Goal: Complete application form

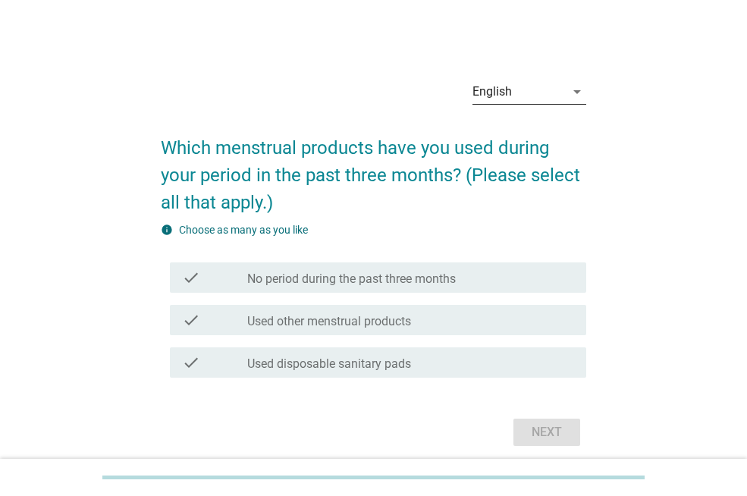
click at [536, 96] on div "English" at bounding box center [519, 92] width 93 height 24
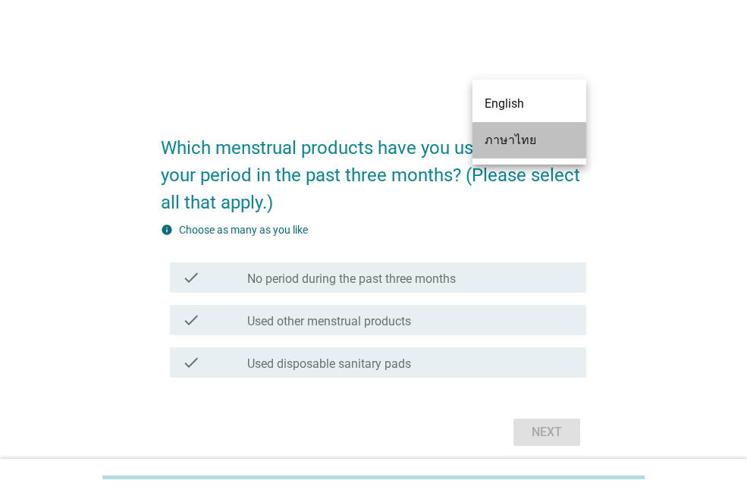
click at [533, 146] on div "ภาษาไทย" at bounding box center [530, 140] width 90 height 18
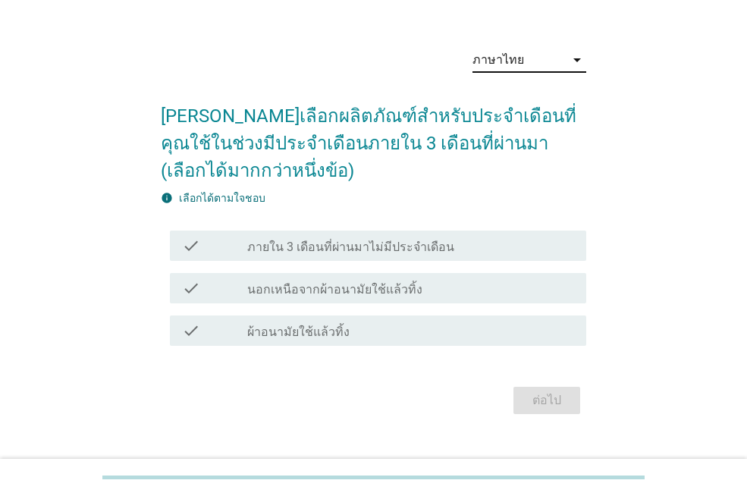
scroll to position [58, 0]
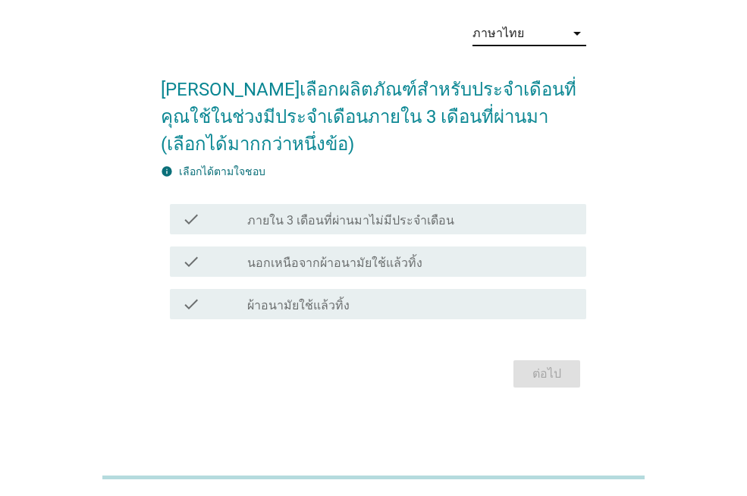
click at [270, 303] on label "ผ้าอนามัยใช้แล้วทิ้ง" at bounding box center [298, 305] width 102 height 15
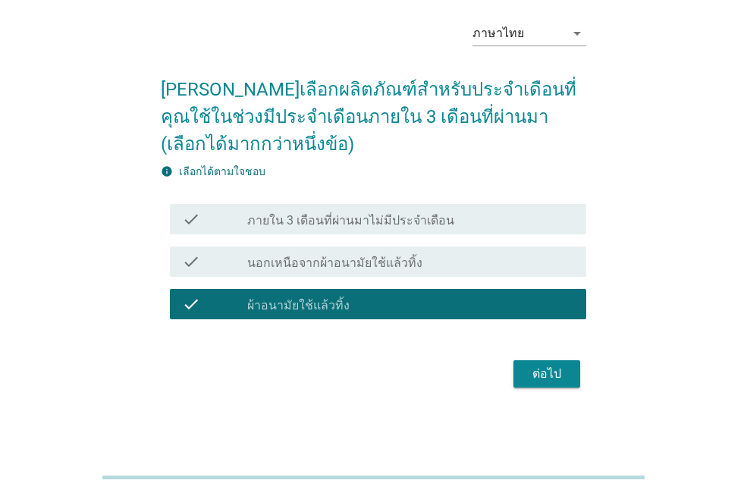
click at [548, 377] on div "ต่อไป" at bounding box center [547, 374] width 42 height 18
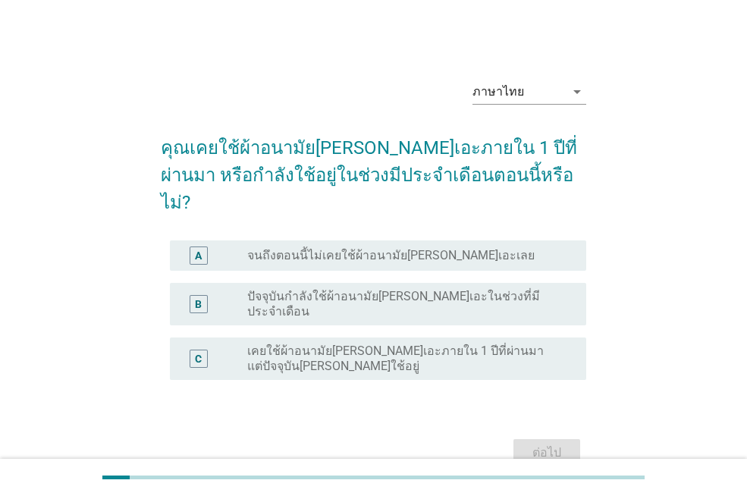
click at [379, 283] on div "B radio_button_unchecked ปัจจุบันกำลังใช้ผ้าอนามัย[PERSON_NAME]เอะในช่วงที่มีปร…" at bounding box center [378, 304] width 416 height 42
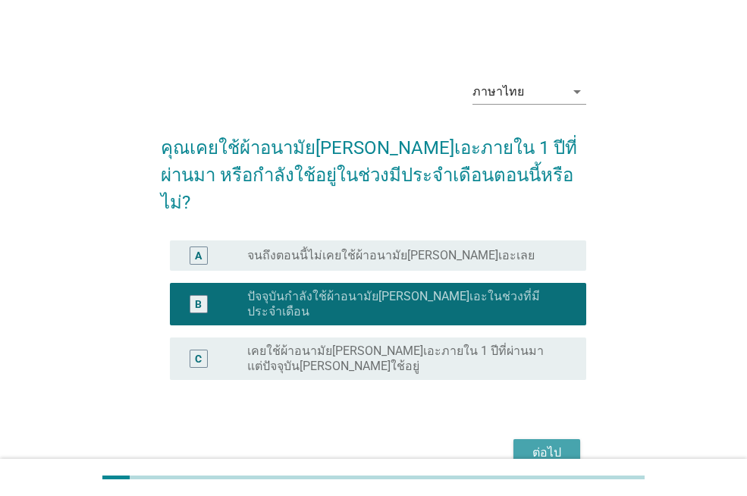
click at [531, 444] on div "ต่อไป" at bounding box center [547, 453] width 42 height 18
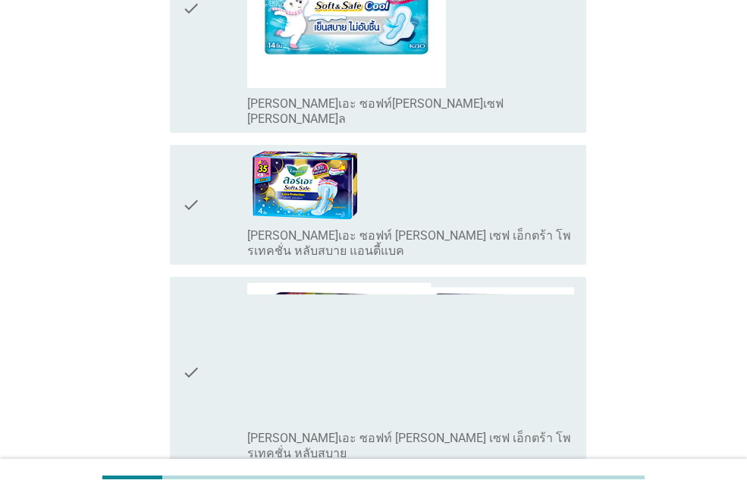
scroll to position [379, 0]
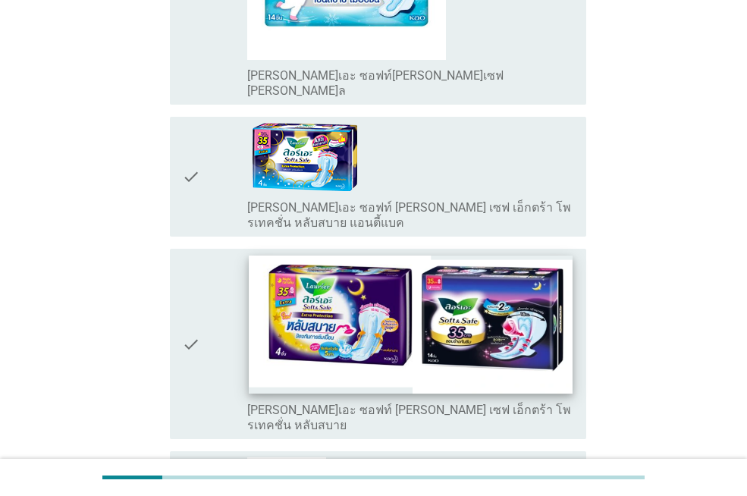
click at [357, 291] on img at bounding box center [410, 325] width 323 height 138
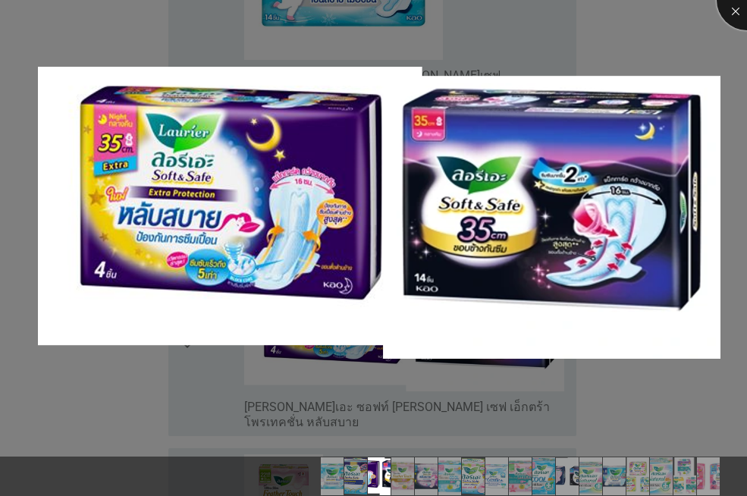
click at [727, 10] on div at bounding box center [747, 0] width 61 height 61
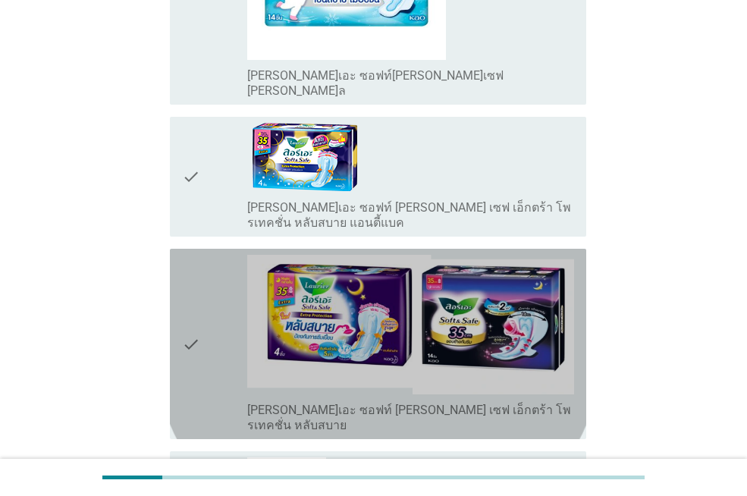
click at [193, 297] on icon "check" at bounding box center [191, 344] width 18 height 178
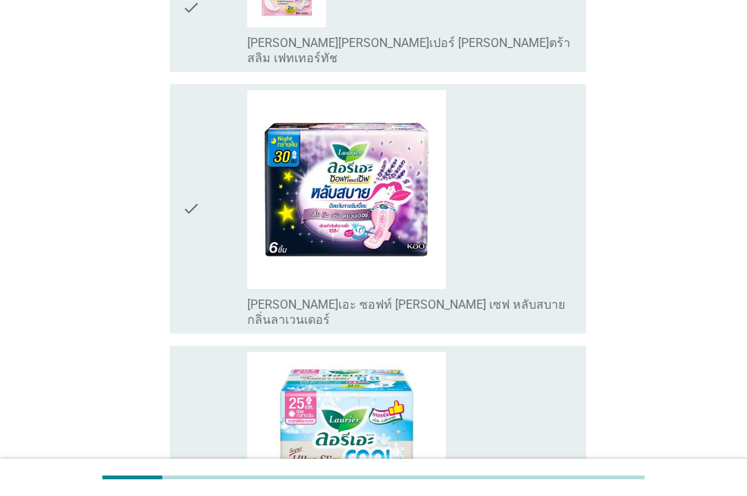
scroll to position [910, 0]
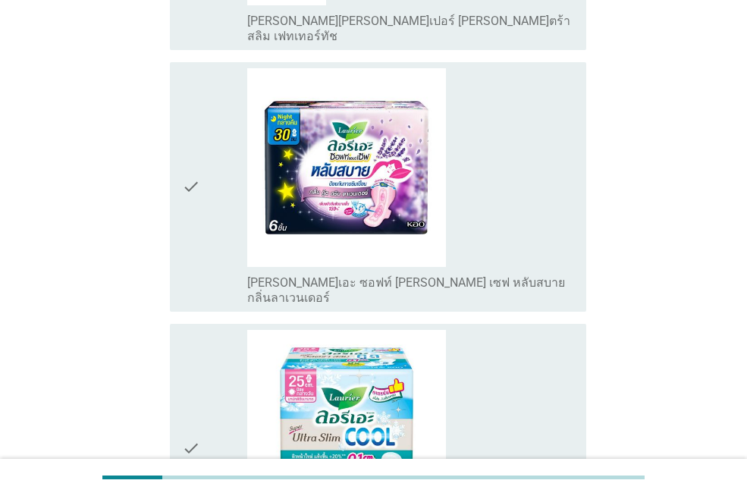
click at [187, 124] on icon "check" at bounding box center [191, 186] width 18 height 237
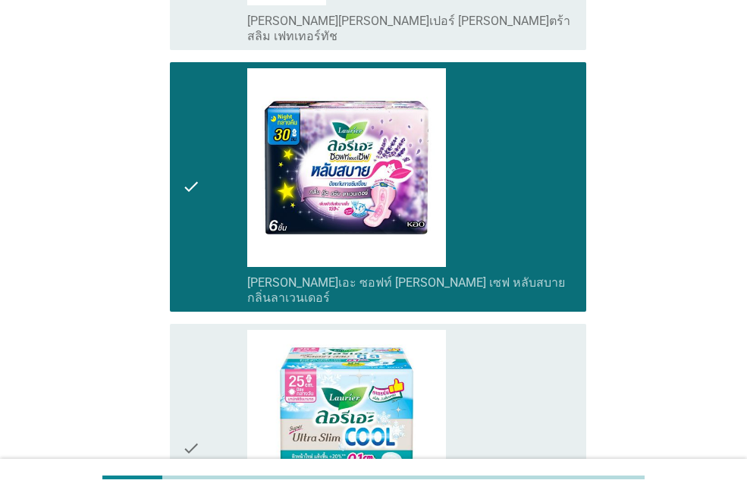
click at [174, 360] on div "check check_box_outline_blank [PERSON_NAME]เอะ ซุปเปอร์ [PERSON_NAME]ตร้า [PERS…" at bounding box center [378, 449] width 416 height 250
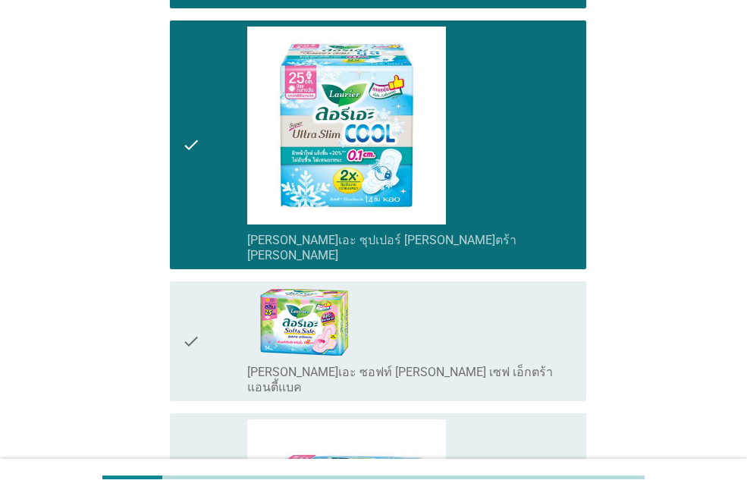
scroll to position [1365, 0]
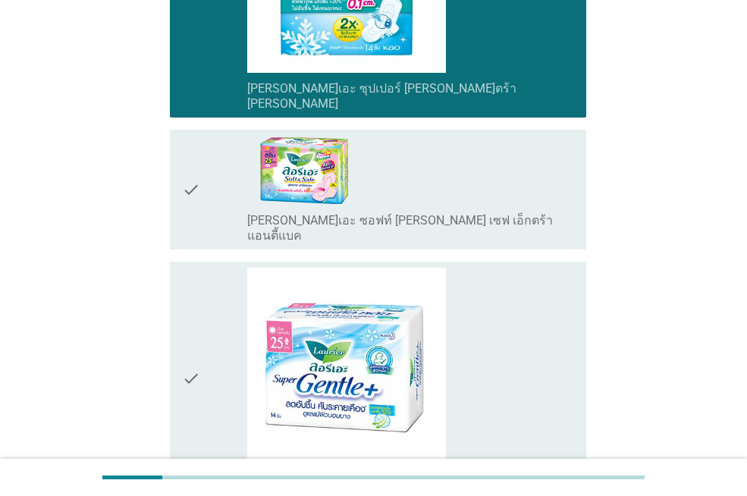
click at [190, 136] on icon "check" at bounding box center [191, 190] width 18 height 108
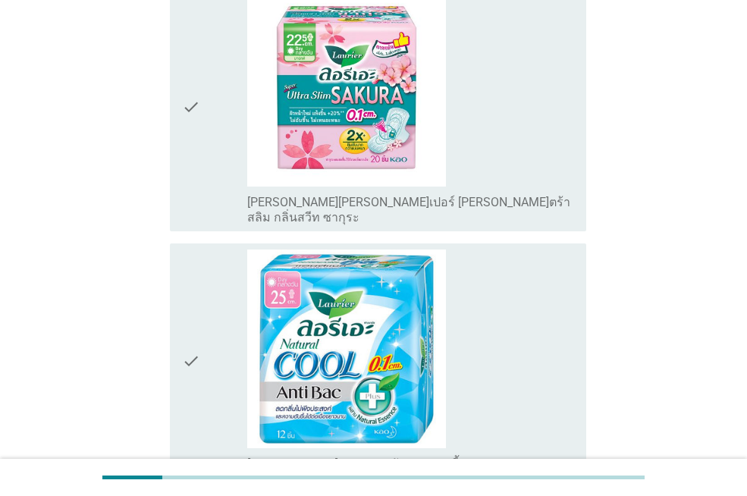
scroll to position [1896, 0]
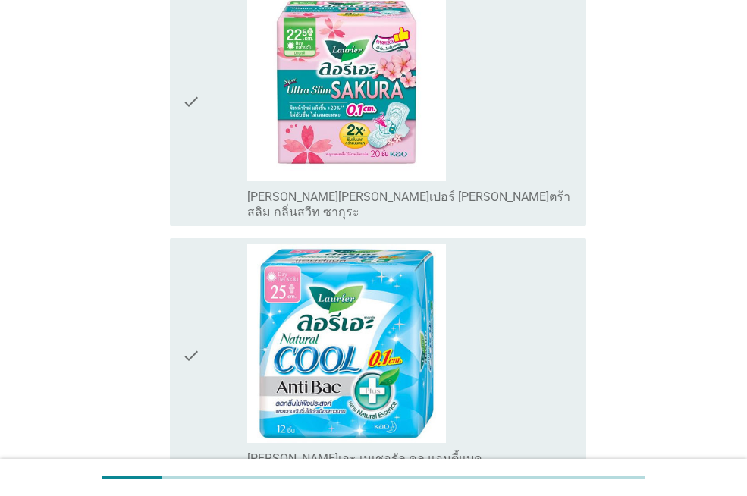
click at [187, 244] on icon "check" at bounding box center [191, 355] width 18 height 222
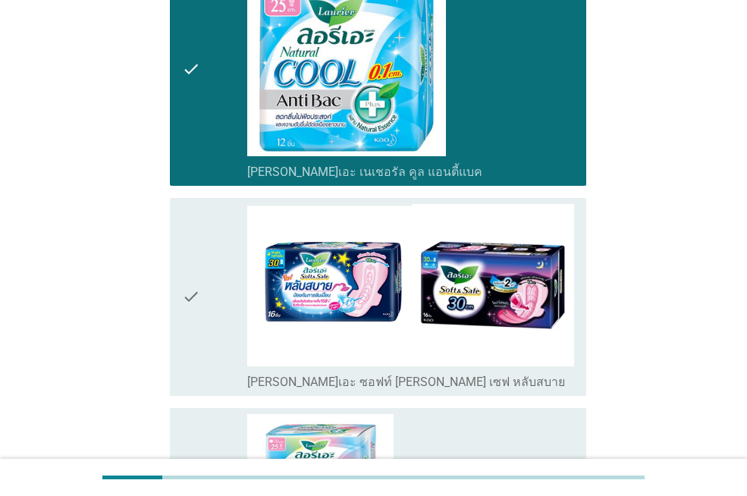
scroll to position [2200, 0]
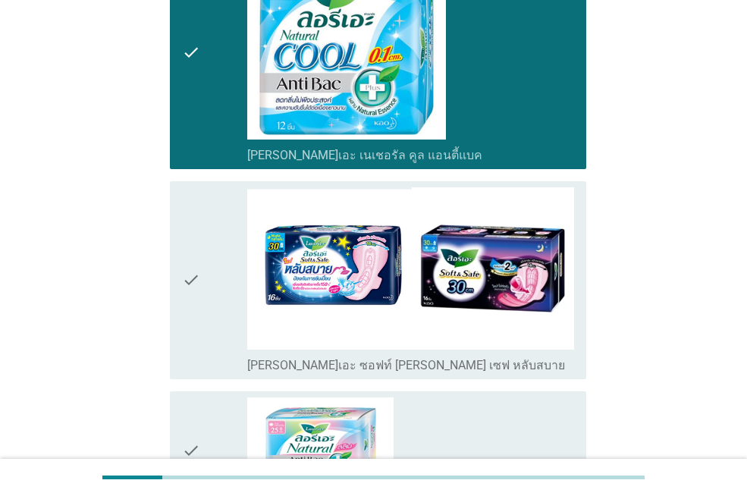
click at [187, 187] on icon "check" at bounding box center [191, 280] width 18 height 186
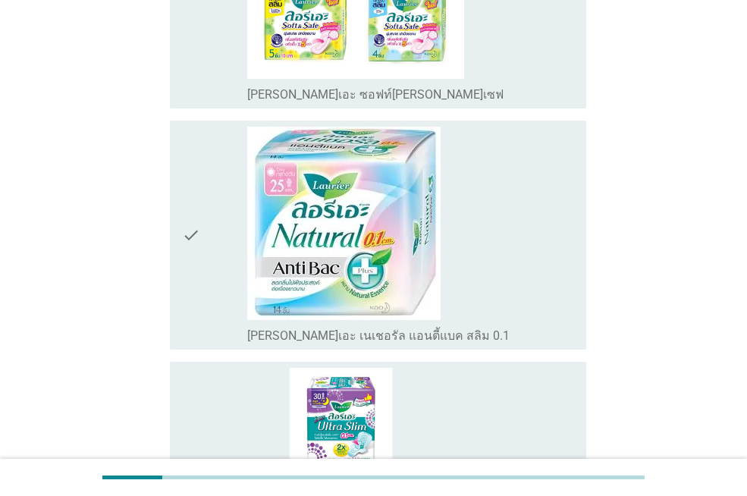
scroll to position [3110, 0]
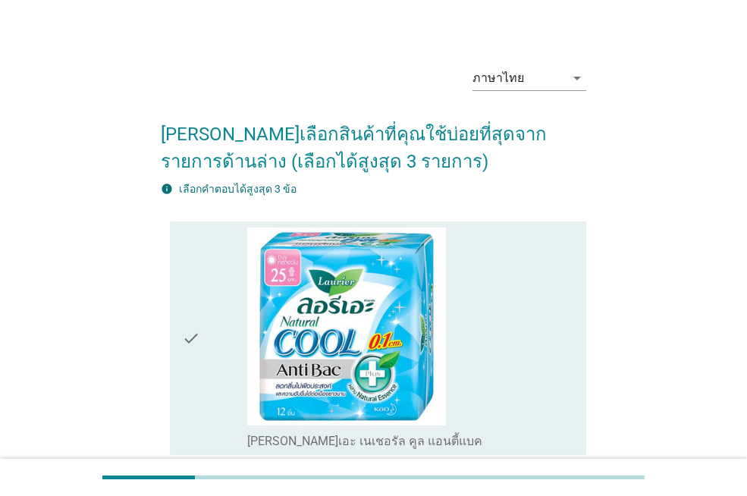
scroll to position [303, 0]
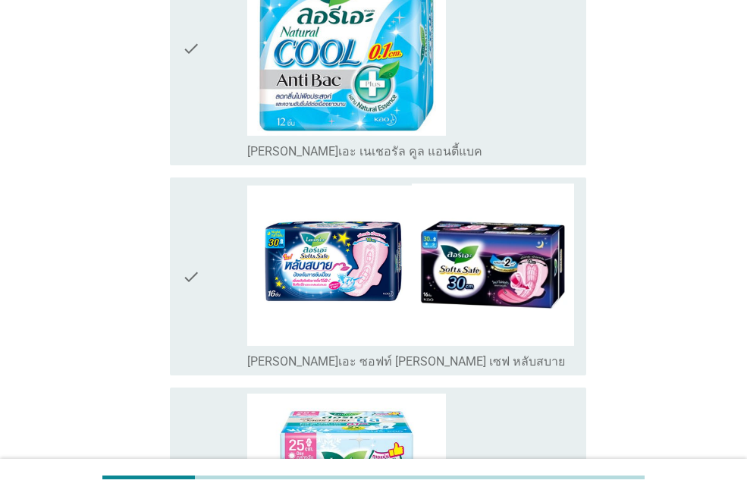
click at [198, 45] on icon "check" at bounding box center [191, 49] width 18 height 222
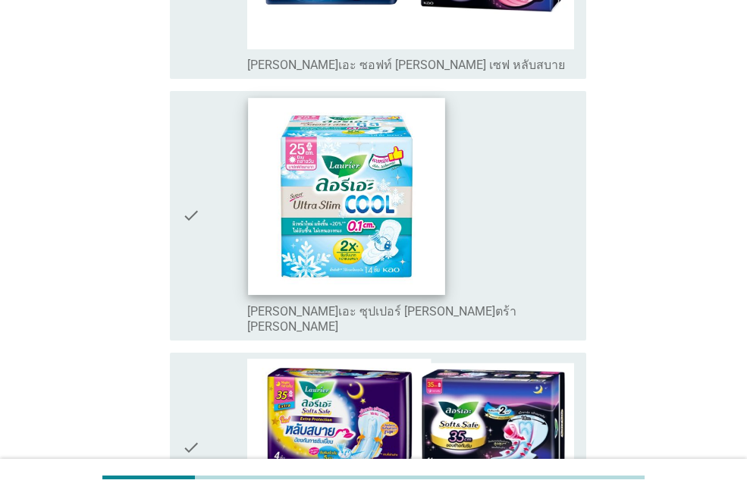
scroll to position [607, 0]
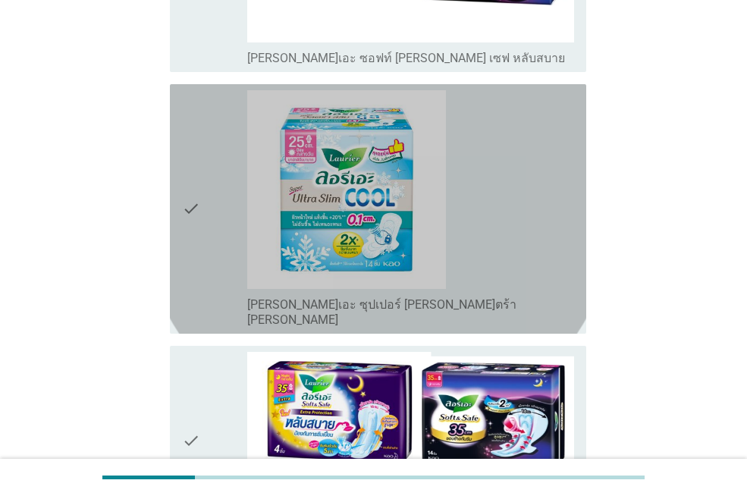
click at [190, 199] on icon "check" at bounding box center [191, 208] width 18 height 237
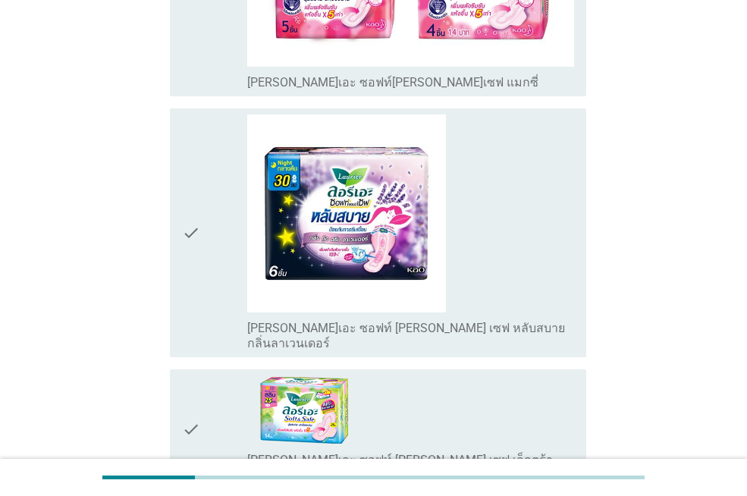
scroll to position [1404, 0]
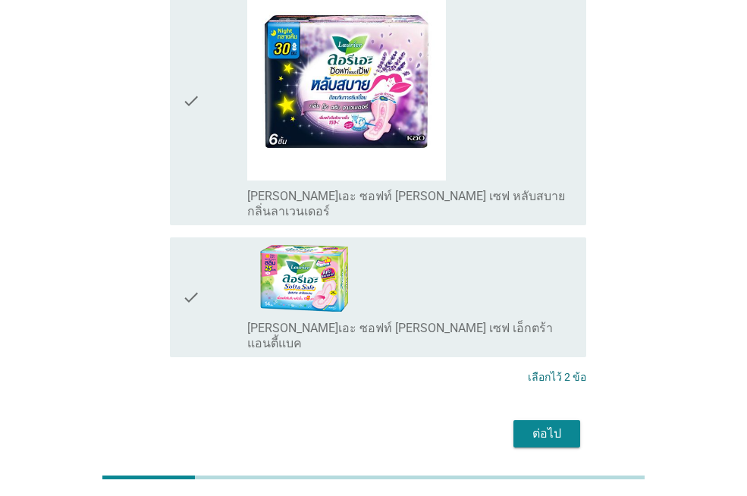
click at [193, 87] on icon "check" at bounding box center [191, 101] width 18 height 237
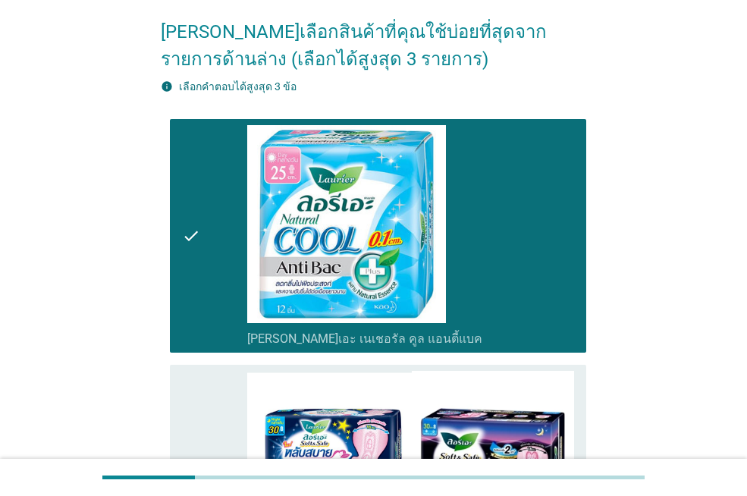
scroll to position [115, 0]
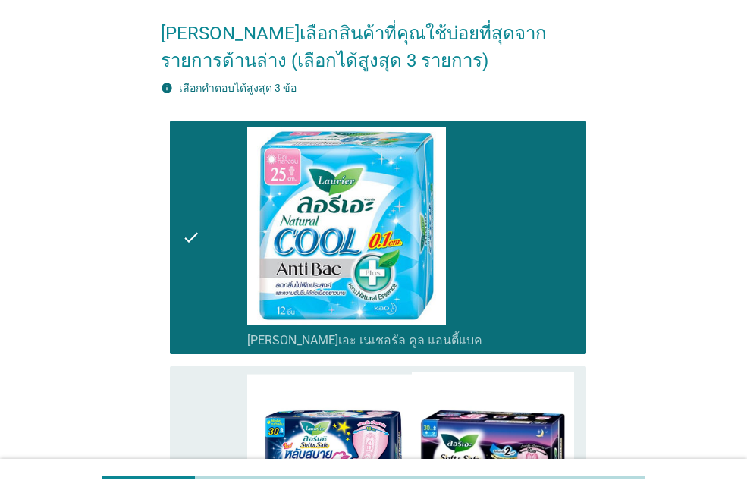
click at [201, 240] on div "check" at bounding box center [214, 238] width 65 height 222
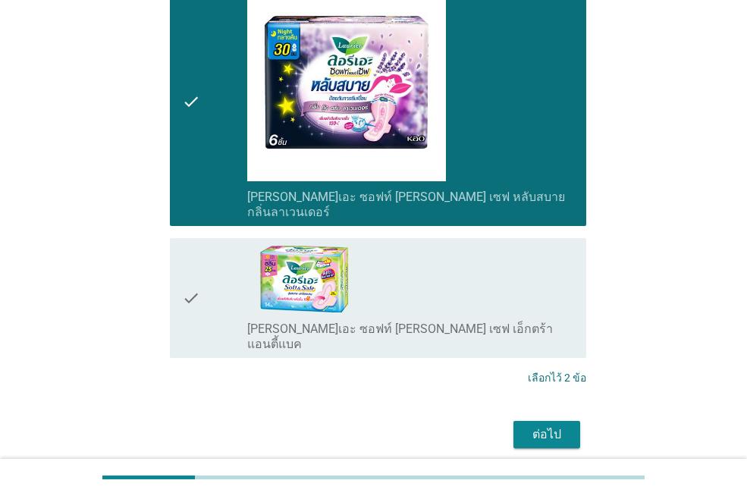
scroll to position [1404, 0]
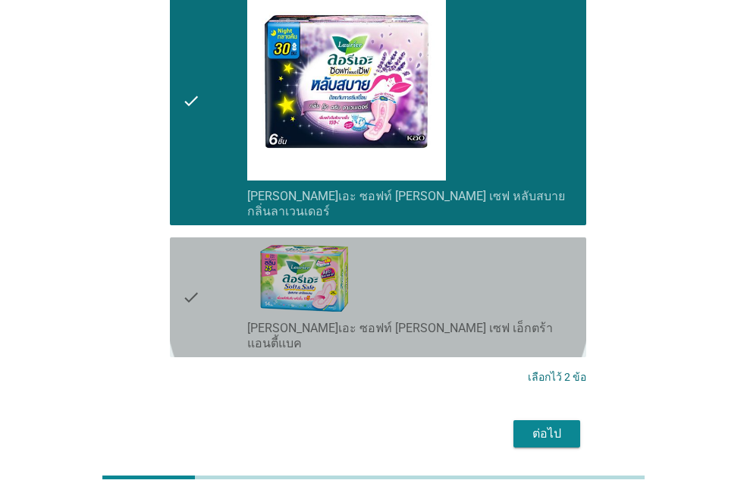
click at [194, 246] on icon "check" at bounding box center [191, 297] width 18 height 108
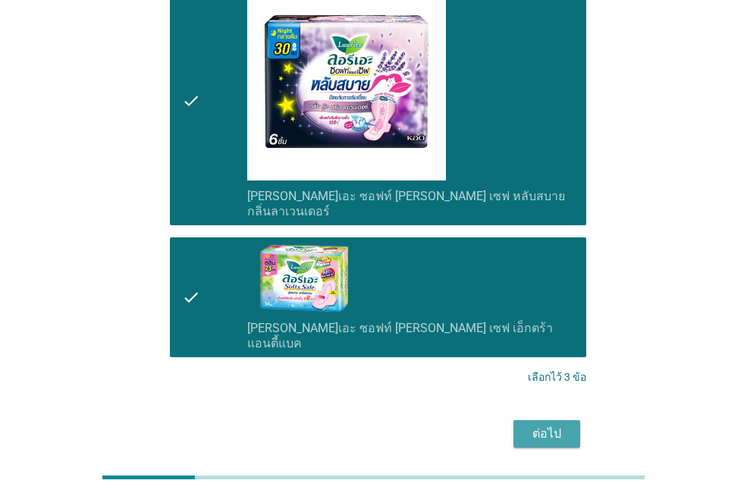
click at [553, 425] on div "ต่อไป" at bounding box center [547, 434] width 42 height 18
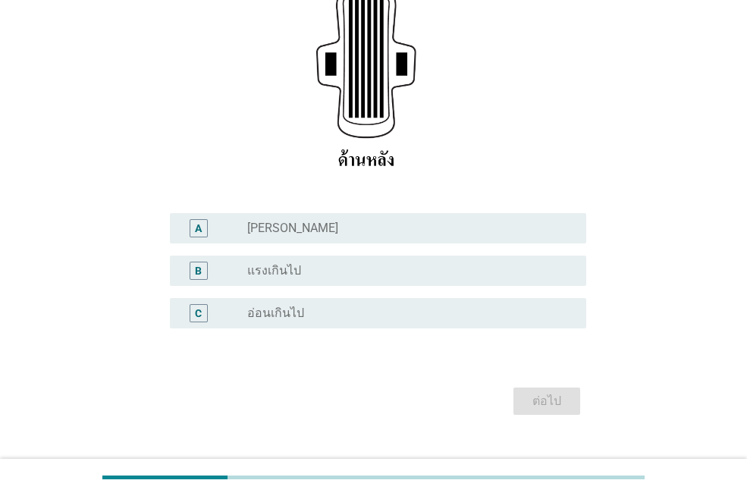
scroll to position [315, 0]
click at [268, 220] on label "[PERSON_NAME]" at bounding box center [292, 227] width 91 height 15
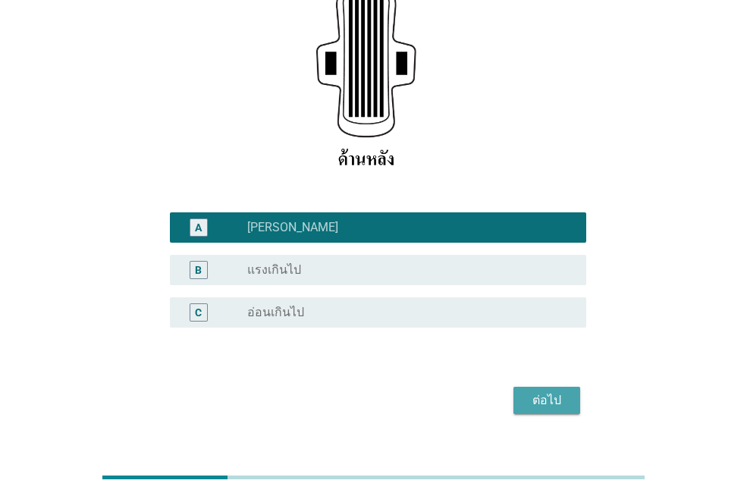
click at [539, 391] on div "ต่อไป" at bounding box center [547, 400] width 42 height 18
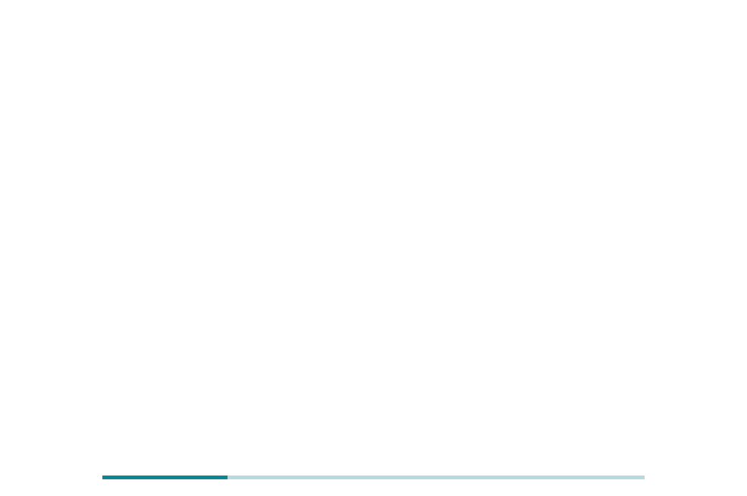
scroll to position [0, 0]
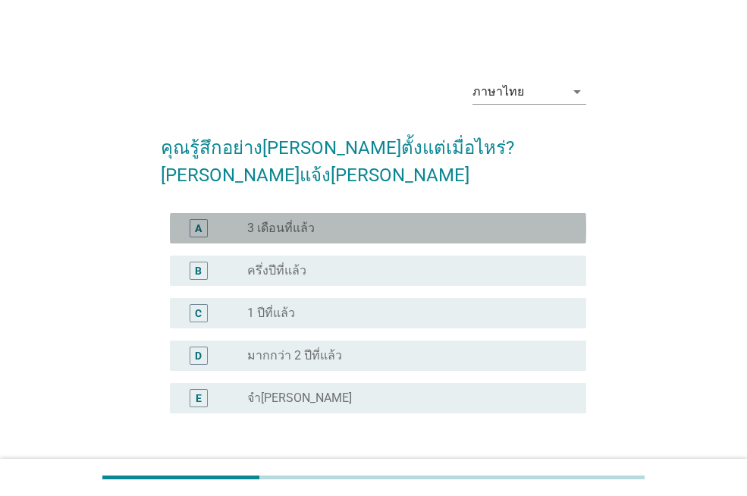
click at [285, 221] on label "3 เดือนที่แล้ว" at bounding box center [281, 228] width 68 height 15
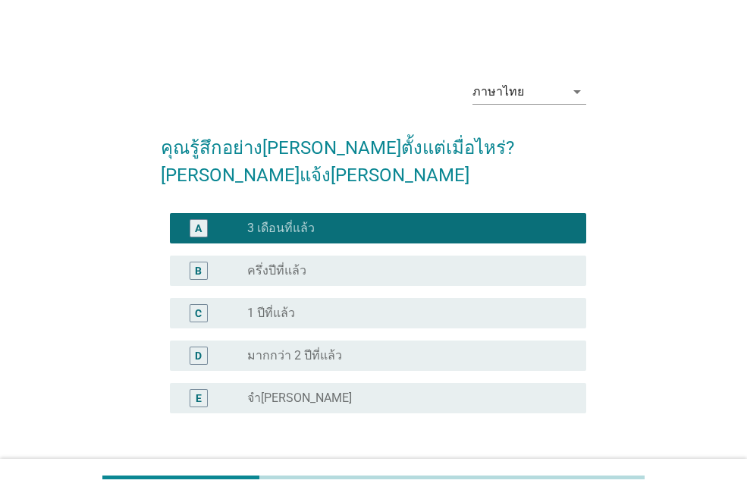
click at [574, 473] on button "ต่อไป" at bounding box center [547, 486] width 67 height 27
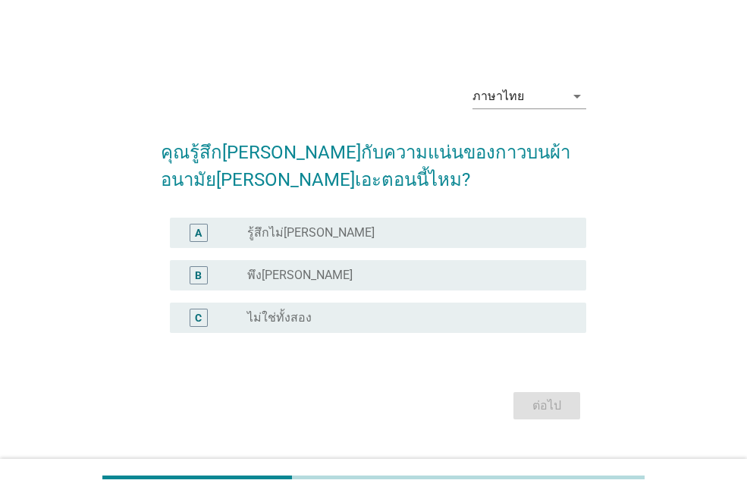
click at [269, 274] on label "พึง[PERSON_NAME]" at bounding box center [299, 275] width 105 height 15
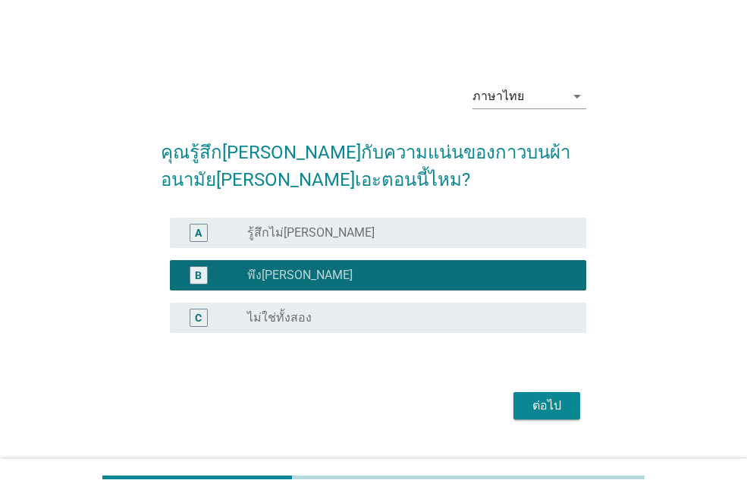
click at [558, 406] on div "ต่อไป" at bounding box center [547, 406] width 42 height 18
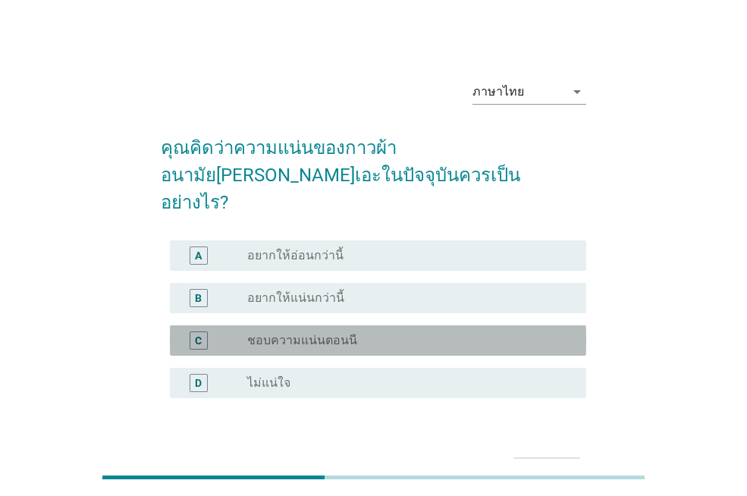
click at [338, 325] on div "C radio_button_unchecked ชอบความแน่นตอนนี" at bounding box center [378, 340] width 416 height 30
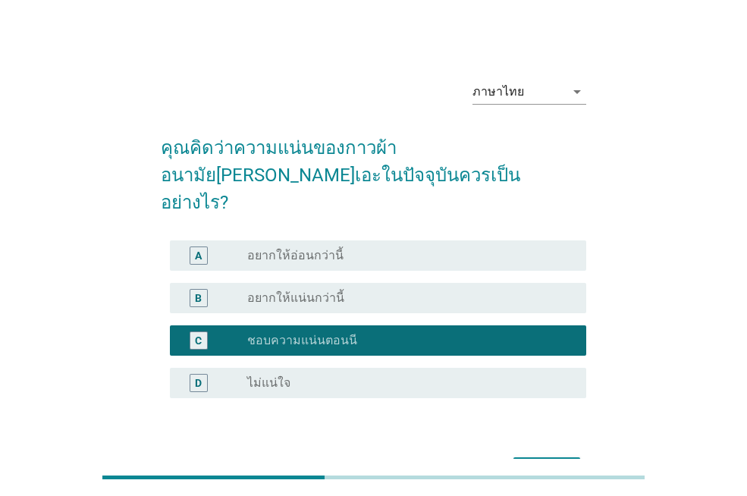
click at [575, 461] on div at bounding box center [373, 477] width 747 height 37
click at [566, 462] on div "ต่อไป" at bounding box center [547, 471] width 42 height 18
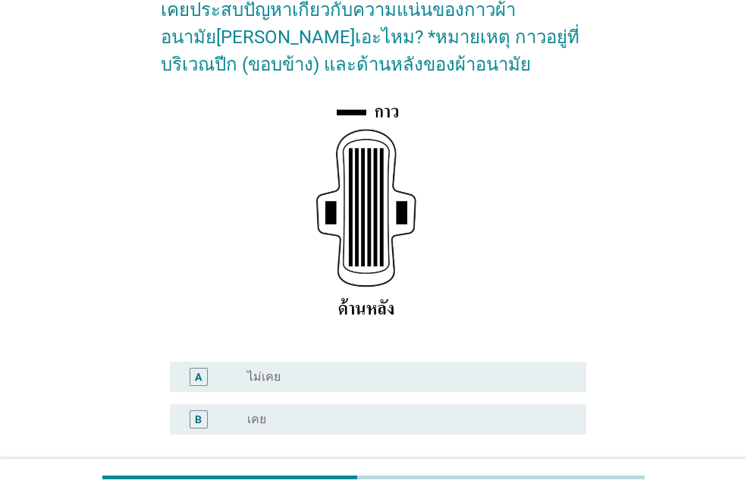
scroll to position [228, 0]
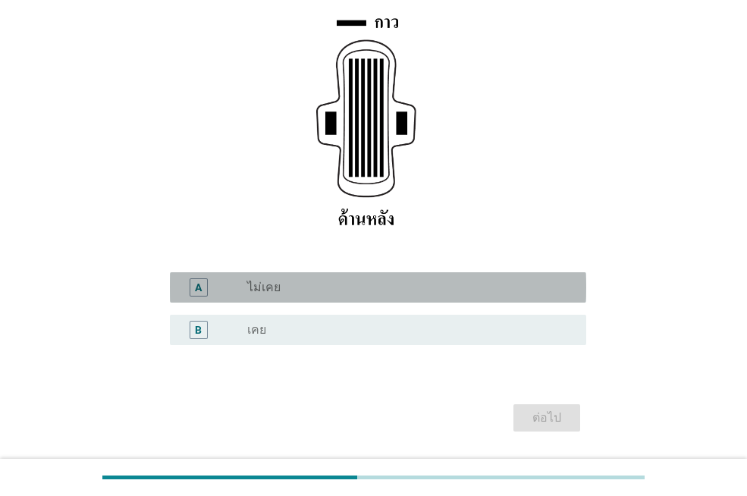
click at [254, 275] on div "A radio_button_unchecked ไม่เคย" at bounding box center [378, 287] width 416 height 30
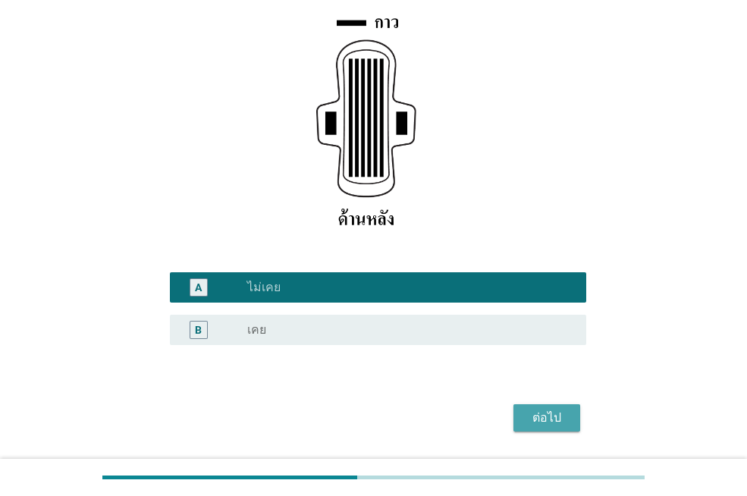
click at [561, 405] on button "ต่อไป" at bounding box center [547, 417] width 67 height 27
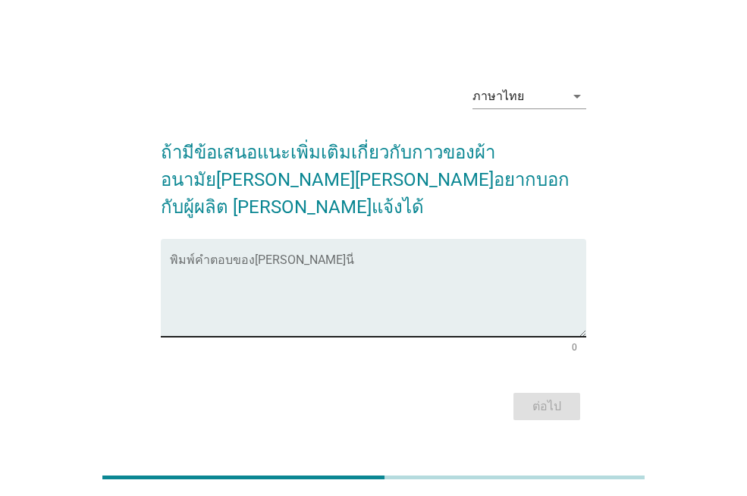
click at [286, 257] on textarea "พิมพ์คำตอบของคุณ ที่นี่" at bounding box center [378, 297] width 416 height 80
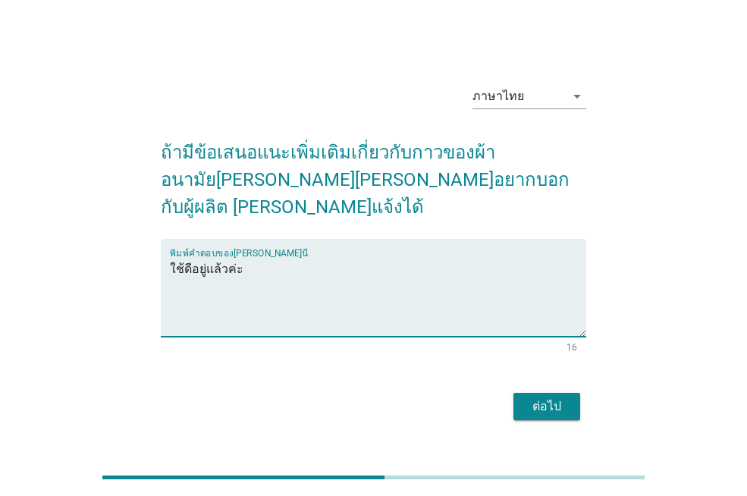
type textarea "ใช้ดีอยู่แล้วค่ะ"
click at [545, 397] on div "ต่อไป" at bounding box center [547, 406] width 42 height 18
